Goal: Check status: Check status

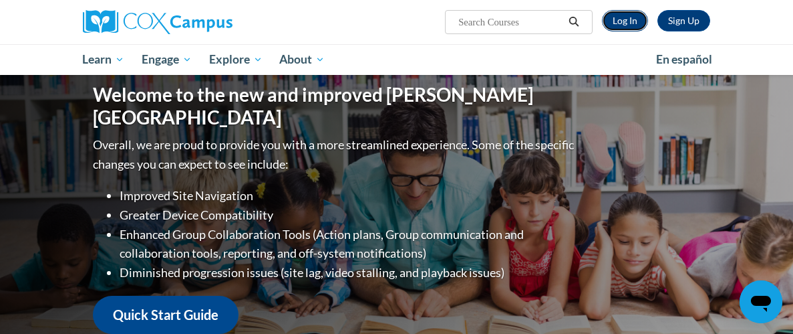
click at [614, 15] on link "Log In" at bounding box center [625, 20] width 46 height 21
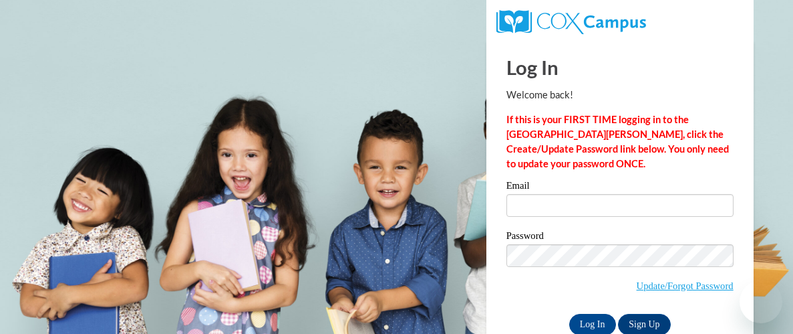
type input "kate.welton@woodlands-school.org"
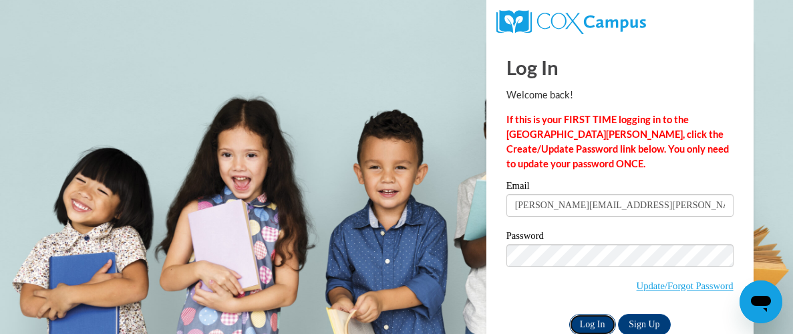
click at [590, 321] on input "Log In" at bounding box center [593, 324] width 47 height 21
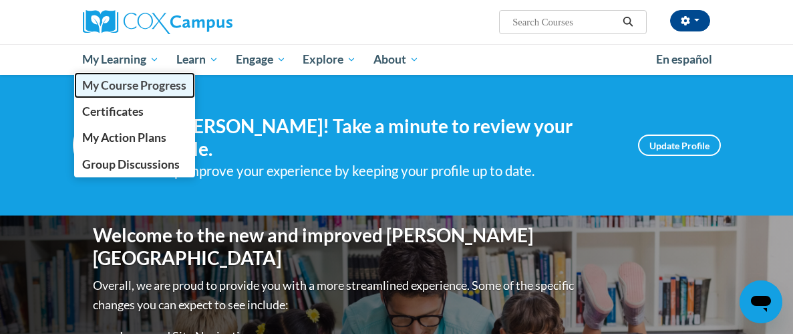
click at [116, 82] on span "My Course Progress" at bounding box center [134, 85] width 104 height 14
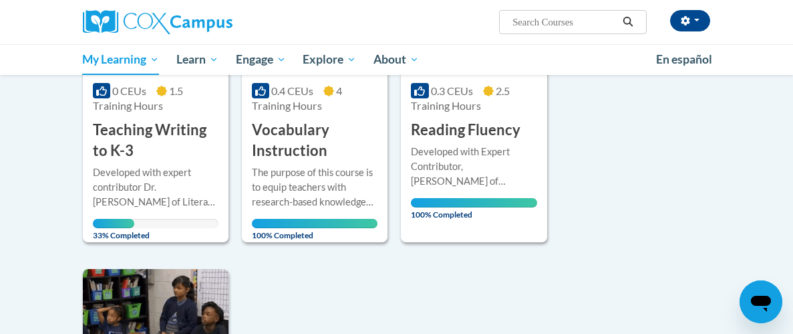
scroll to position [342, 0]
